Goal: Navigation & Orientation: Find specific page/section

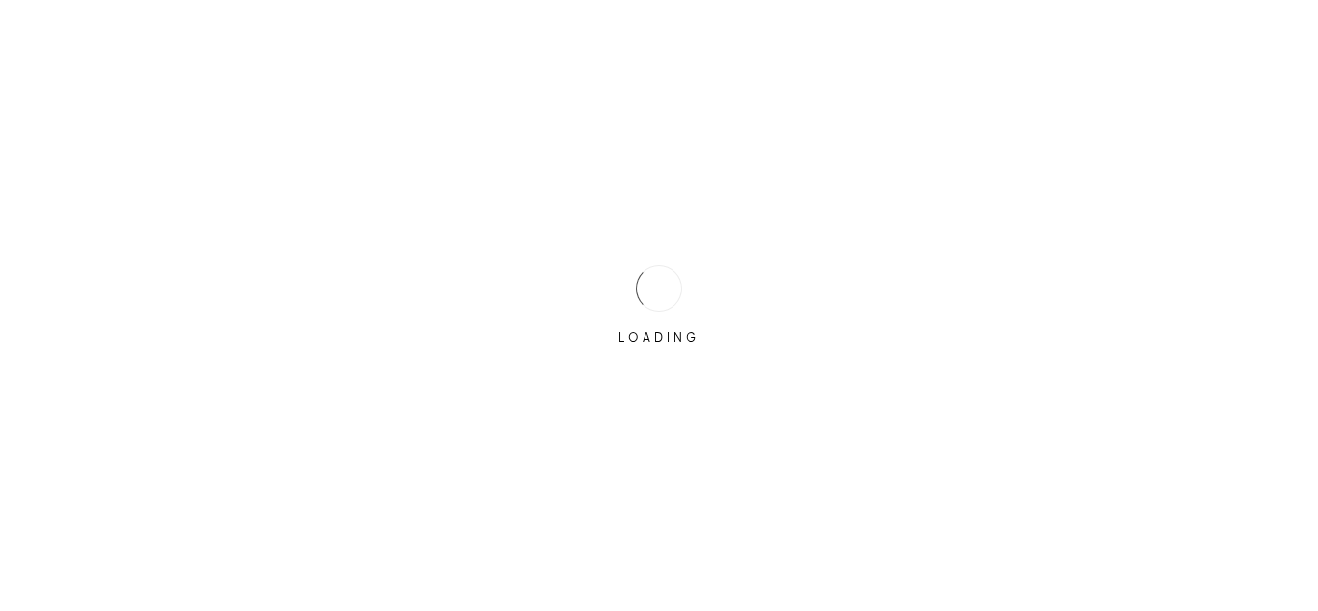
click at [654, 282] on div at bounding box center [659, 289] width 60 height 60
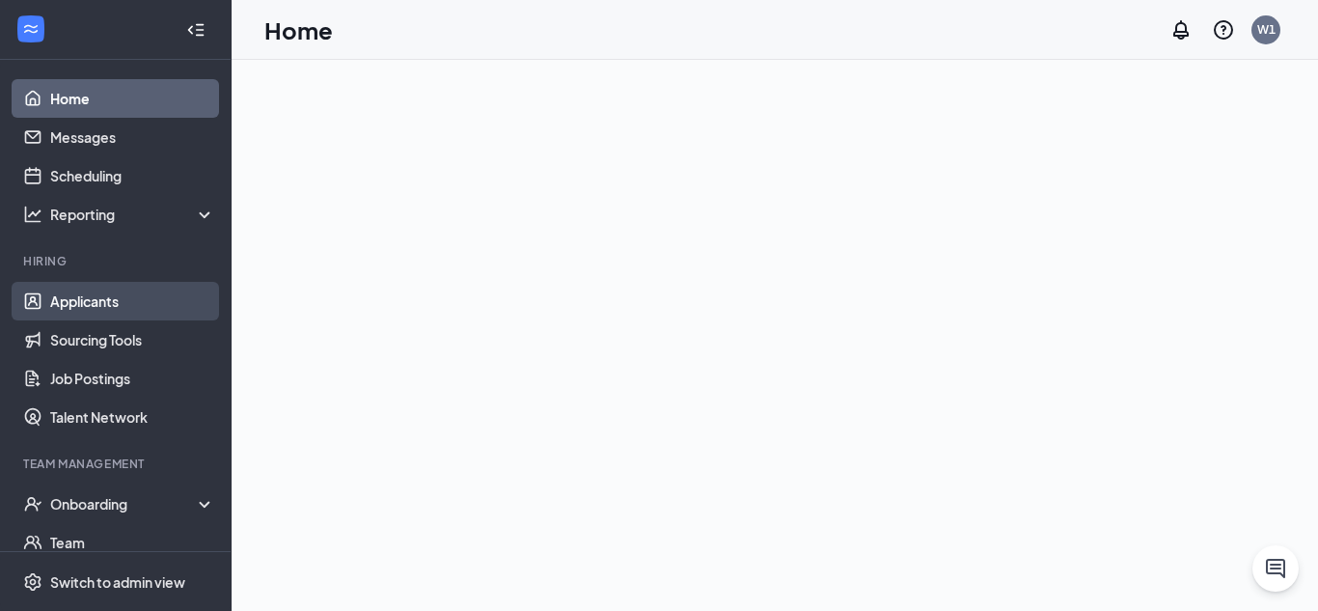
click at [76, 302] on link "Applicants" at bounding box center [132, 301] width 165 height 39
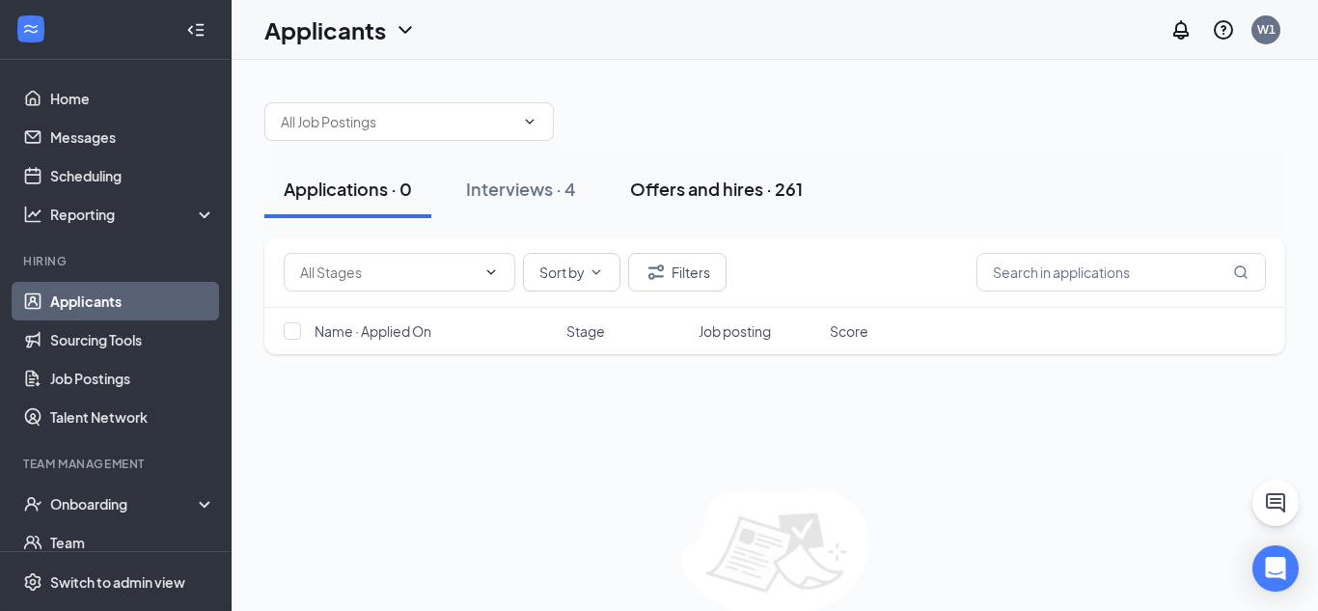
click at [659, 179] on div "Offers and hires · 261" at bounding box center [716, 189] width 173 height 24
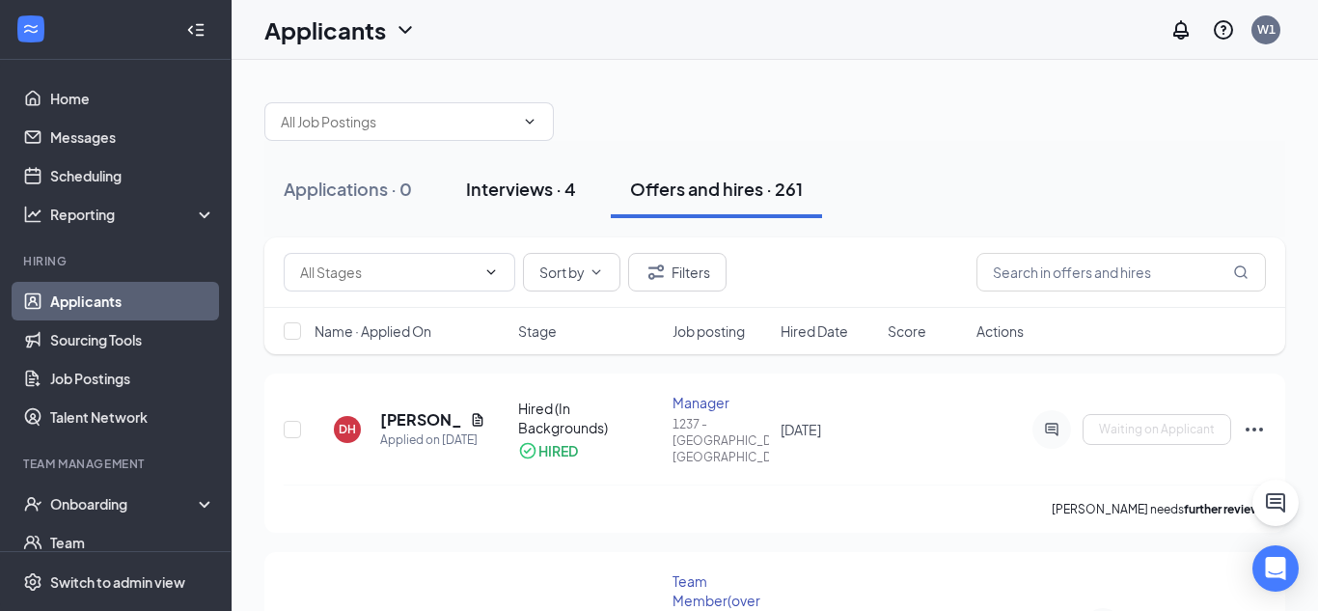
click at [547, 192] on div "Interviews · 4" at bounding box center [521, 189] width 110 height 24
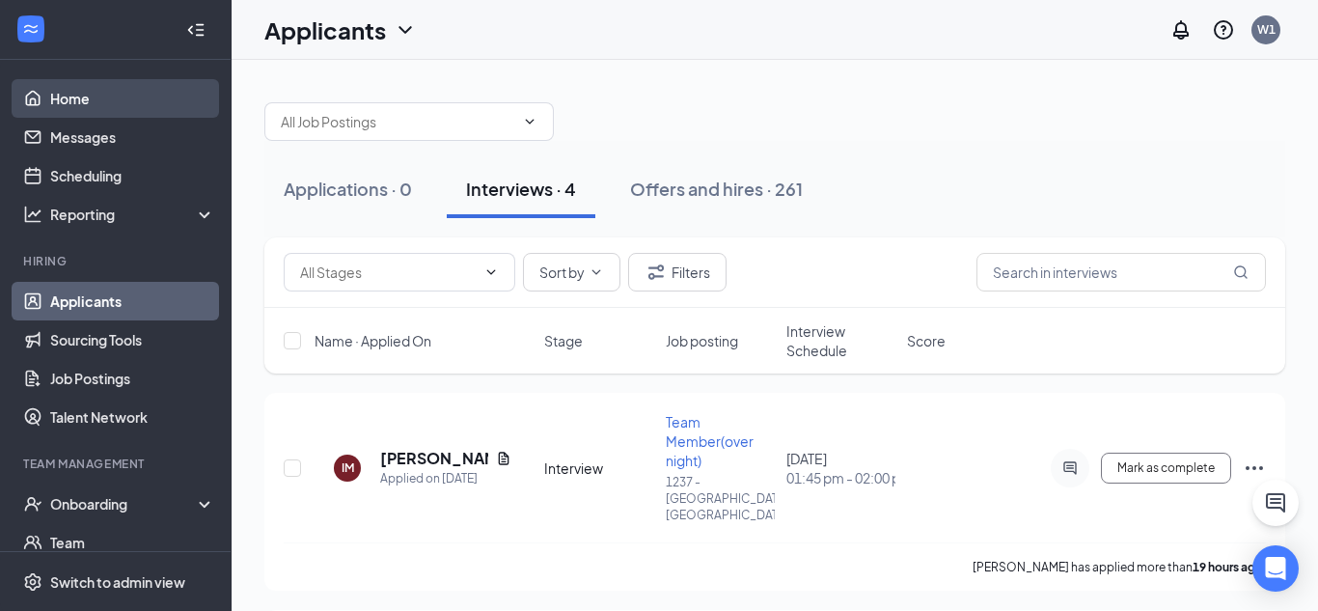
click at [102, 96] on link "Home" at bounding box center [132, 98] width 165 height 39
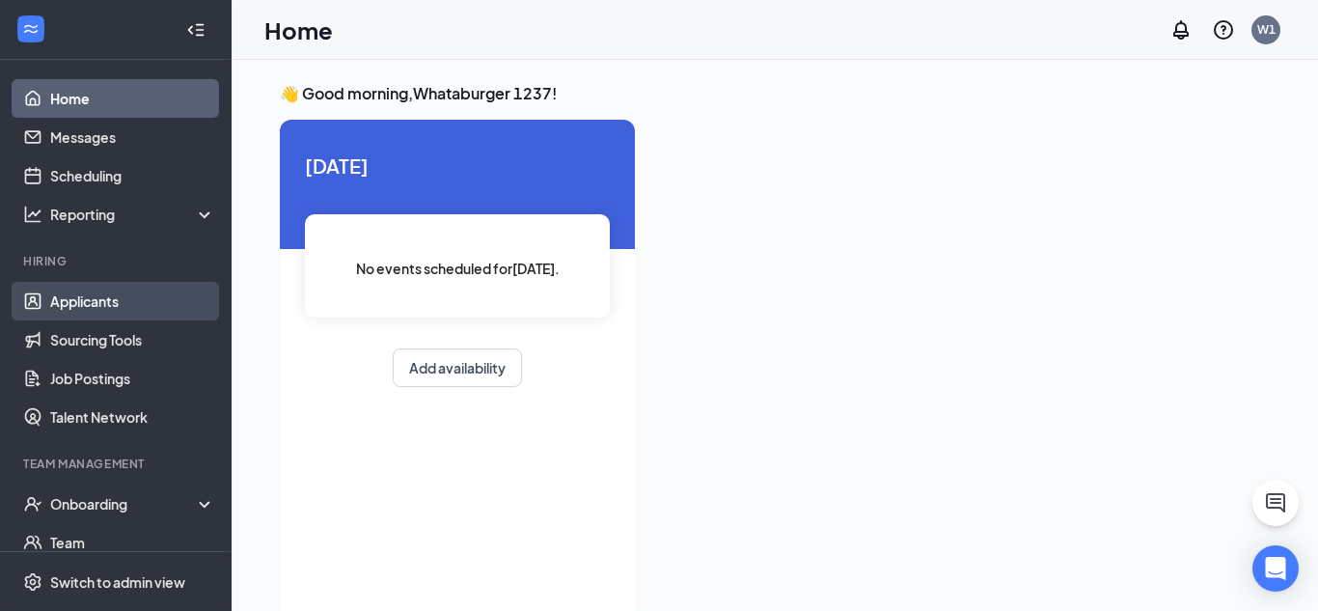
click at [163, 295] on link "Applicants" at bounding box center [132, 301] width 165 height 39
